Goal: Task Accomplishment & Management: Manage account settings

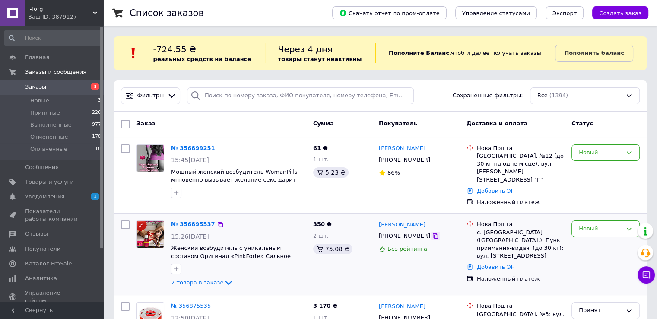
click at [431, 232] on div at bounding box center [435, 236] width 9 height 9
click at [432, 233] on icon at bounding box center [435, 236] width 7 height 7
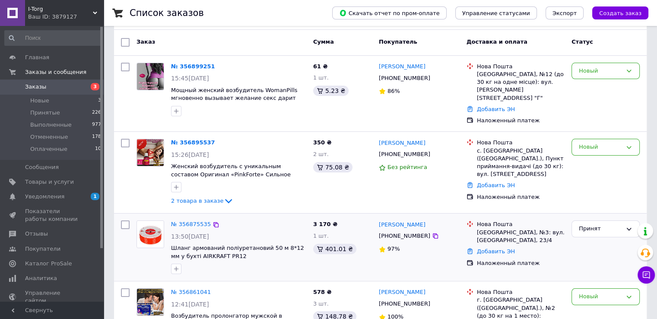
scroll to position [43, 0]
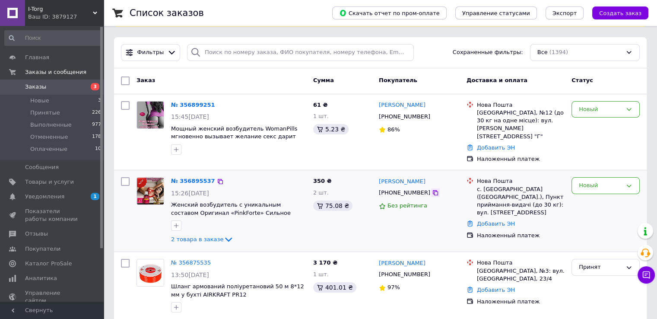
click at [432, 189] on icon at bounding box center [435, 192] width 7 height 7
drag, startPoint x: 410, startPoint y: 175, endPoint x: 396, endPoint y: 177, distance: 13.9
click at [396, 177] on div "[PERSON_NAME]" at bounding box center [419, 181] width 83 height 10
copy link "[PERSON_NAME]"
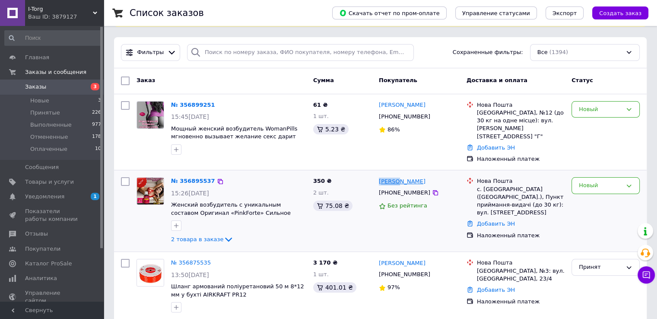
drag, startPoint x: 385, startPoint y: 173, endPoint x: 394, endPoint y: 173, distance: 9.1
click at [394, 174] on div "[PERSON_NAME] [PHONE_NUMBER] Без рейтинга" at bounding box center [420, 211] width 88 height 74
copy link "[PERSON_NAME]"
drag, startPoint x: 483, startPoint y: 182, endPoint x: 507, endPoint y: 180, distance: 24.3
click at [507, 185] on div "с. [GEOGRAPHIC_DATA] ([GEOGRAPHIC_DATA].), Пункт приймання-видачі (до 30 кг): в…" at bounding box center [521, 201] width 88 height 32
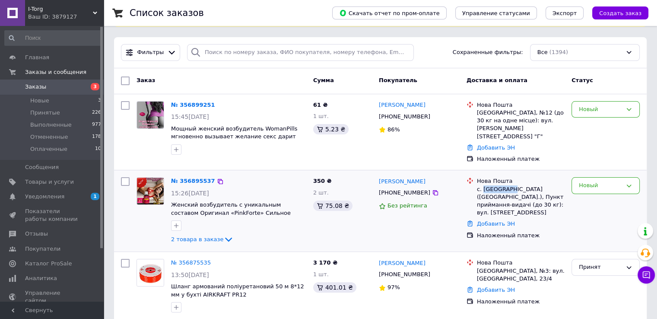
copy div "[GEOGRAPHIC_DATA]"
click at [491, 220] on link "Добавить ЭН" at bounding box center [496, 223] width 38 height 6
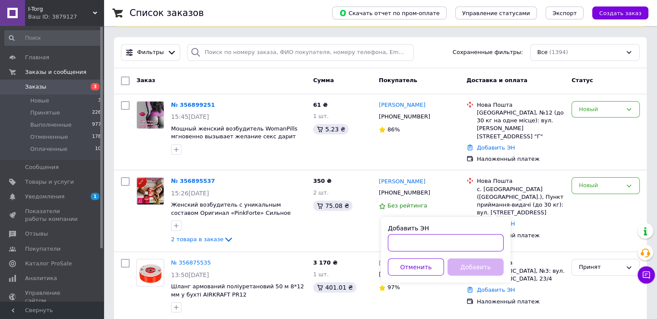
click at [409, 247] on input "Добавить ЭН" at bounding box center [446, 242] width 116 height 17
paste input "20451225210510"
type input "20451225210510"
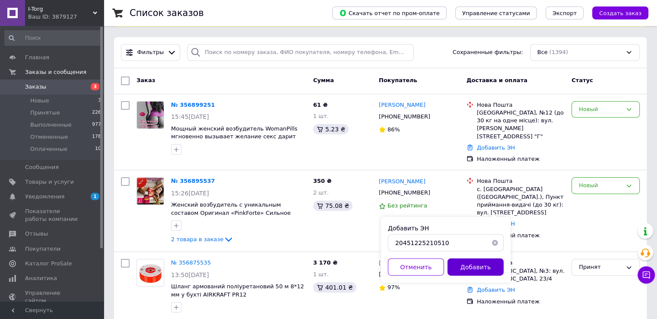
click at [471, 267] on button "Добавить" at bounding box center [476, 266] width 56 height 17
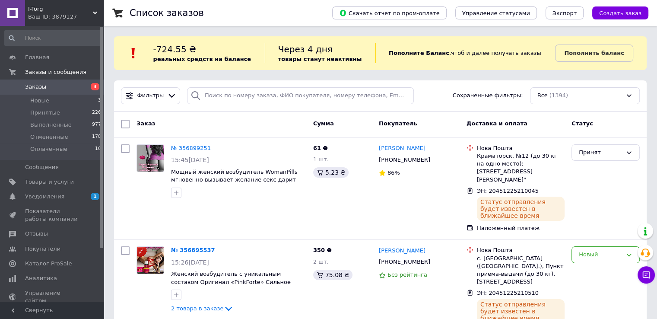
scroll to position [0, 0]
click at [66, 85] on span "Заказы" at bounding box center [52, 87] width 55 height 8
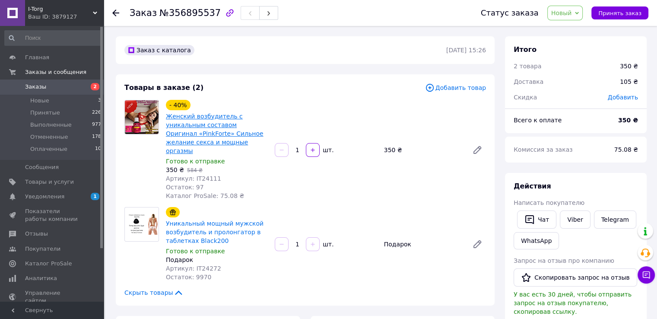
click at [175, 124] on link "Женский возбудитель с уникальным составом Оригинал «PinkForte» Сильное желание …" at bounding box center [215, 133] width 98 height 41
click at [42, 85] on span "Заказы" at bounding box center [35, 87] width 21 height 8
